Goal: Entertainment & Leisure: Browse casually

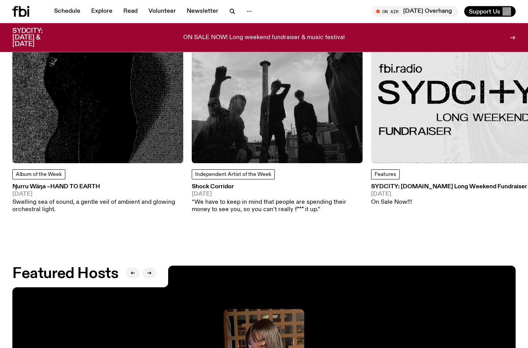
scroll to position [996, 0]
click at [86, 184] on span "Hand To Earth" at bounding box center [75, 187] width 50 height 6
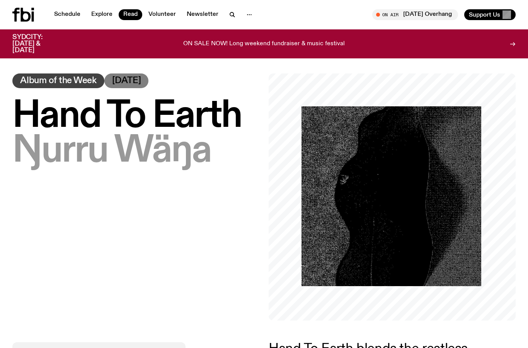
scroll to position [10, 0]
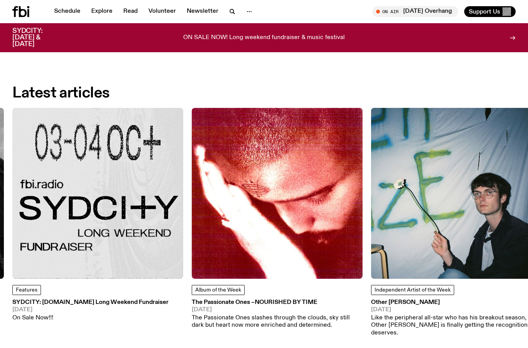
scroll to position [880, 0]
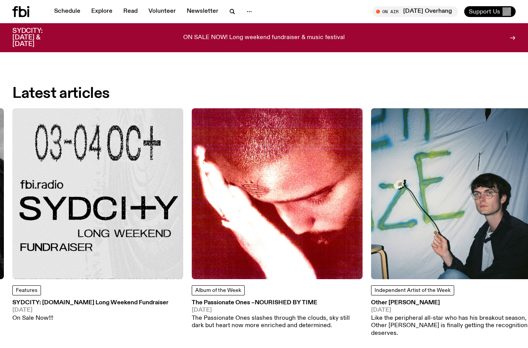
click at [499, 12] on span "Support Us" at bounding box center [484, 11] width 31 height 7
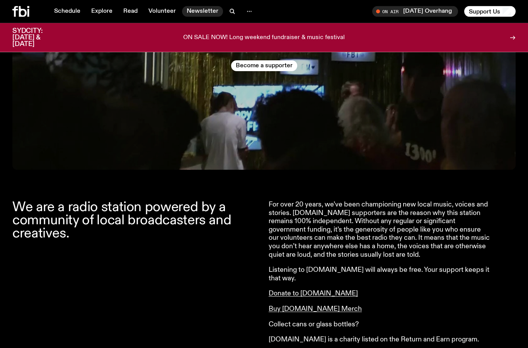
scroll to position [157, 0]
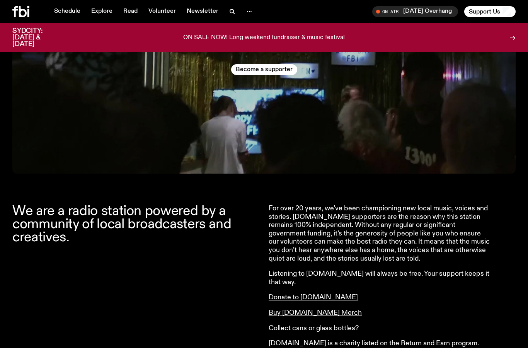
click at [23, 14] on icon at bounding box center [20, 11] width 17 height 11
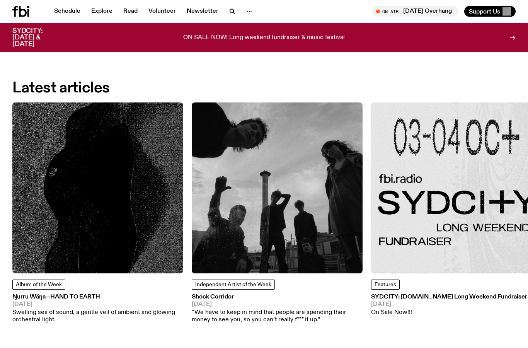
scroll to position [909, 0]
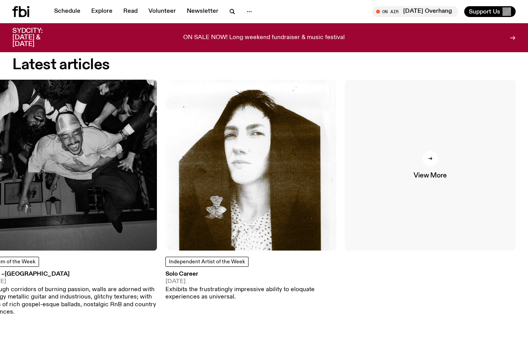
click at [435, 153] on div at bounding box center [430, 158] width 15 height 15
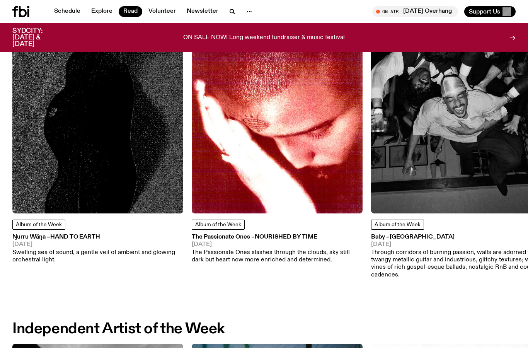
scroll to position [373, 0]
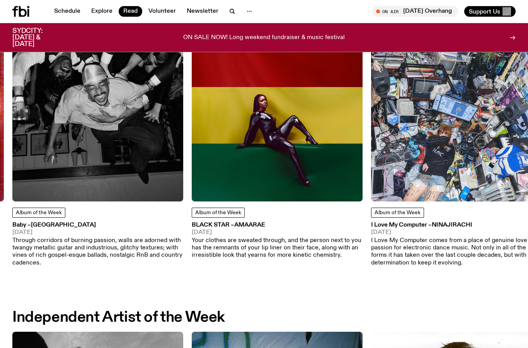
click at [260, 169] on img at bounding box center [277, 116] width 171 height 171
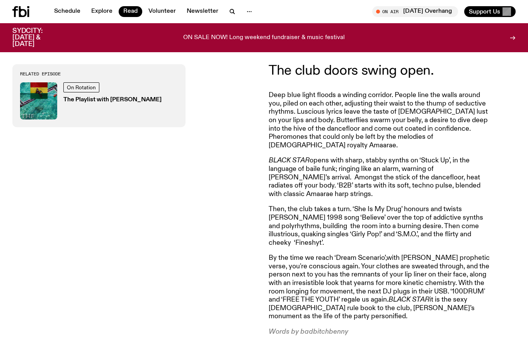
scroll to position [279, 0]
